Goal: Find specific page/section: Find specific page/section

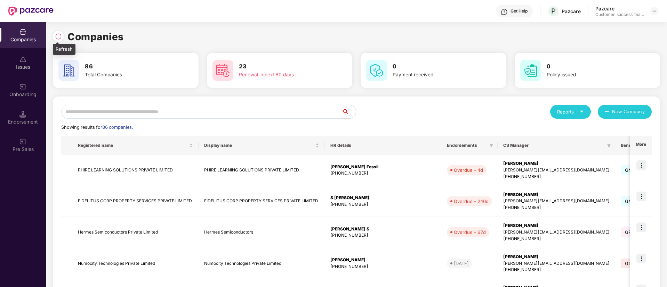
click at [59, 32] on div at bounding box center [58, 36] width 11 height 11
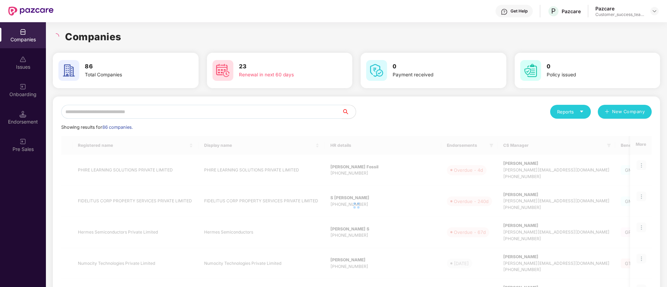
click at [184, 108] on input "text" at bounding box center [201, 112] width 281 height 14
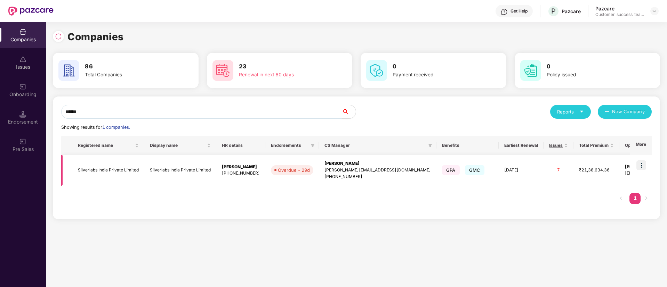
type input "******"
click at [643, 167] on img at bounding box center [641, 166] width 10 height 10
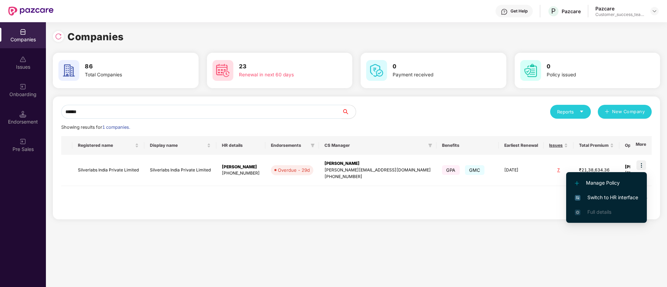
click at [615, 196] on span "Switch to HR interface" at bounding box center [606, 198] width 63 height 8
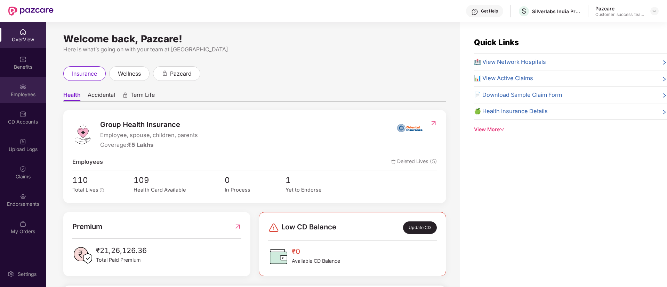
click at [17, 94] on div "Employees" at bounding box center [23, 94] width 46 height 7
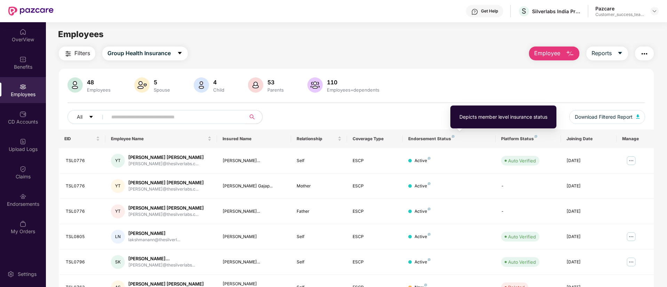
click at [452, 136] on img at bounding box center [453, 136] width 3 height 3
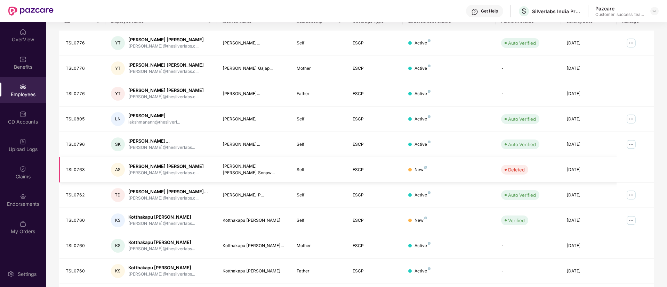
scroll to position [140, 0]
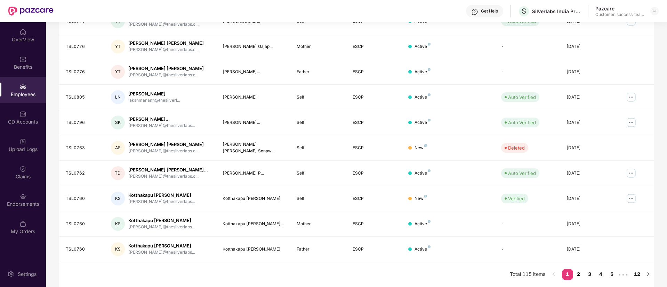
click at [581, 277] on link "2" at bounding box center [578, 274] width 11 height 10
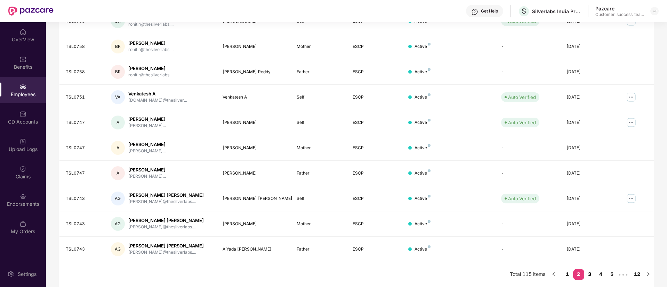
click at [591, 272] on link "3" at bounding box center [589, 274] width 11 height 10
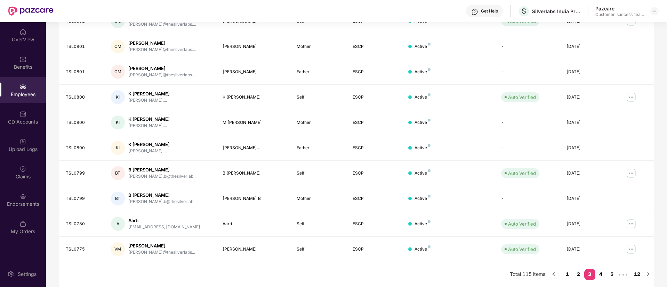
click at [600, 275] on link "4" at bounding box center [600, 274] width 11 height 10
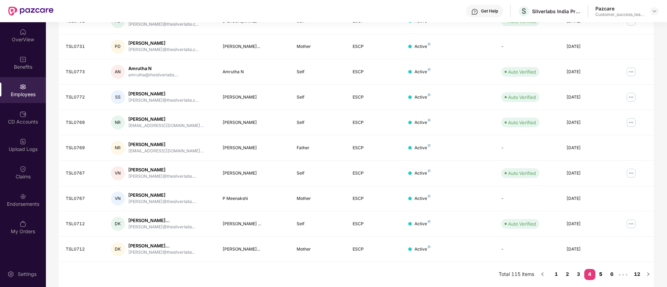
click at [600, 276] on link "5" at bounding box center [600, 274] width 11 height 10
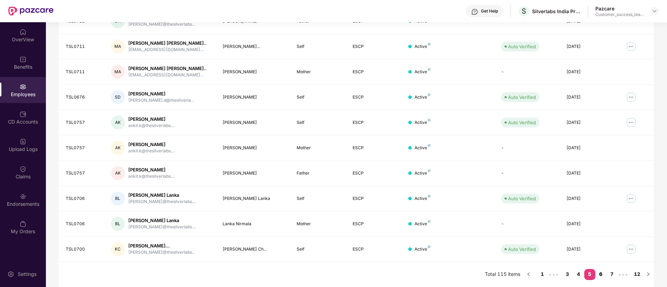
click at [602, 279] on link "6" at bounding box center [600, 274] width 11 height 10
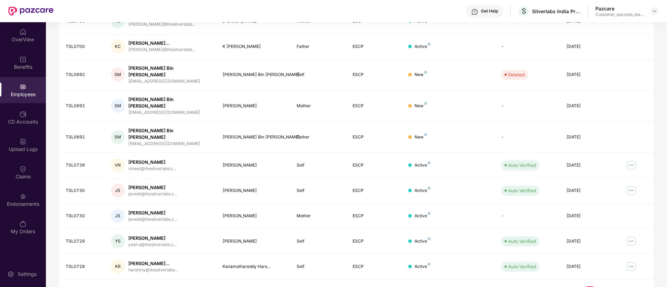
click at [602, 287] on link "7" at bounding box center [600, 292] width 11 height 10
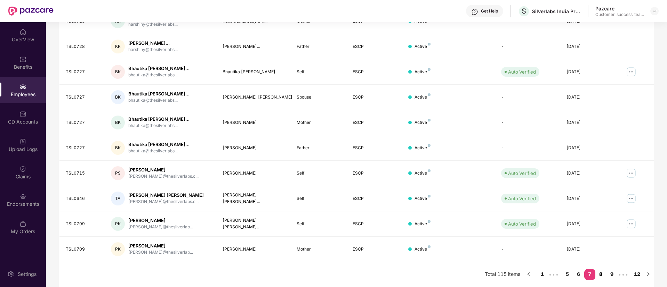
click at [601, 274] on link "8" at bounding box center [600, 274] width 11 height 10
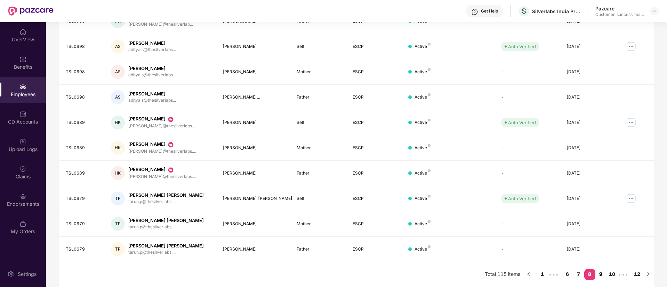
click at [598, 273] on link "9" at bounding box center [600, 274] width 11 height 10
